Goal: Task Accomplishment & Management: Manage account settings

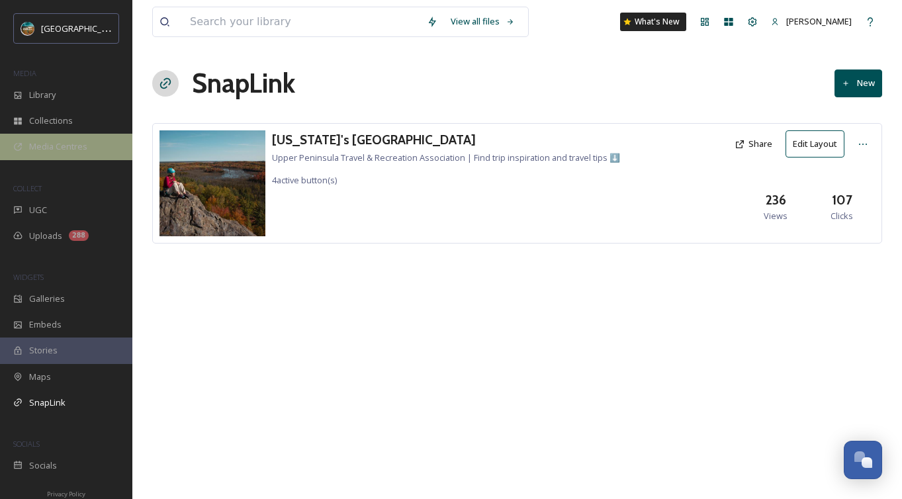
click at [84, 156] on div "Media Centres" at bounding box center [66, 147] width 132 height 26
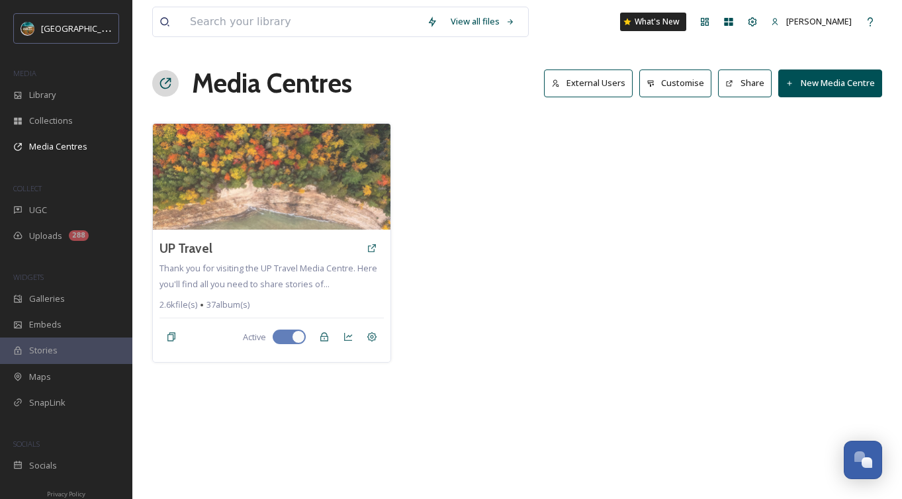
click at [583, 73] on button "External Users" at bounding box center [588, 83] width 89 height 27
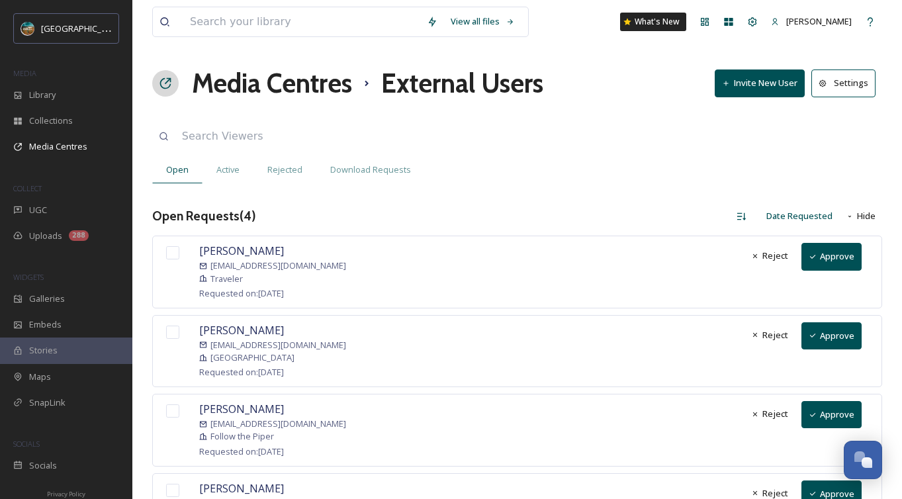
scroll to position [83, 0]
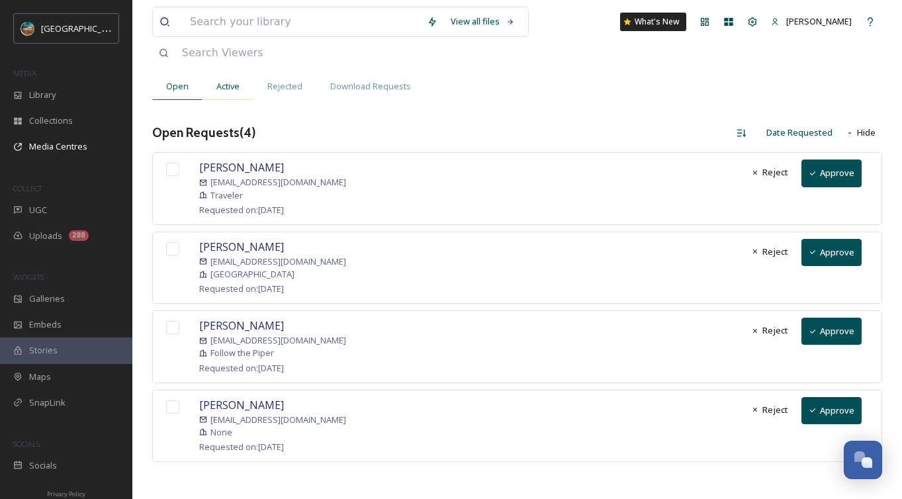
click at [236, 86] on span "Active" at bounding box center [227, 86] width 23 height 13
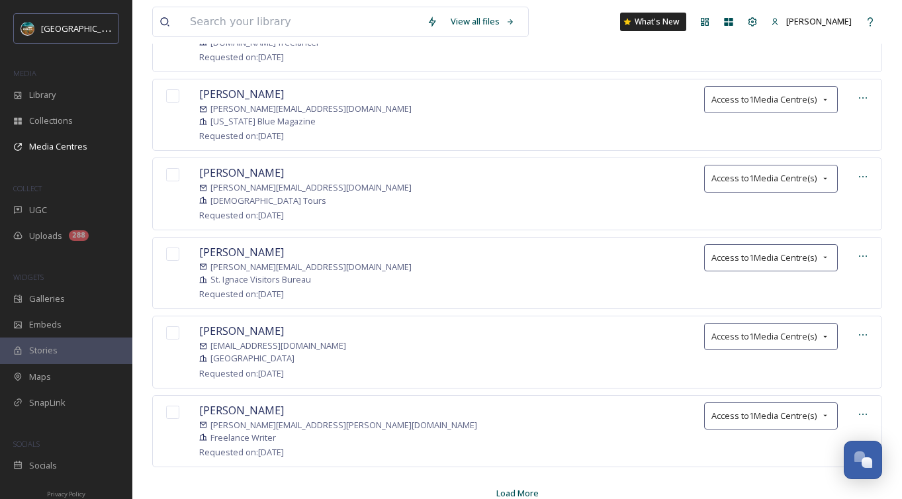
scroll to position [1370, 0]
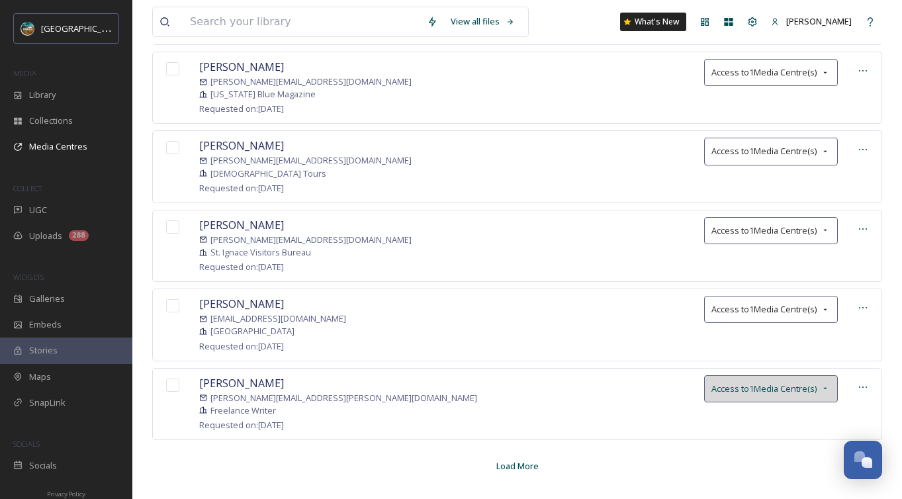
click at [791, 382] on div "Access to 1 Media Centre(s)" at bounding box center [771, 388] width 134 height 27
click at [463, 384] on div "[PERSON_NAME] [PERSON_NAME][EMAIL_ADDRESS][PERSON_NAME][DOMAIN_NAME] Freelance …" at bounding box center [517, 404] width 730 height 72
click at [865, 382] on icon at bounding box center [863, 387] width 11 height 11
click at [540, 398] on div "[PERSON_NAME] [PERSON_NAME][EMAIL_ADDRESS][PERSON_NAME][DOMAIN_NAME] Freelance …" at bounding box center [517, 404] width 730 height 72
